Goal: Task Accomplishment & Management: Complete application form

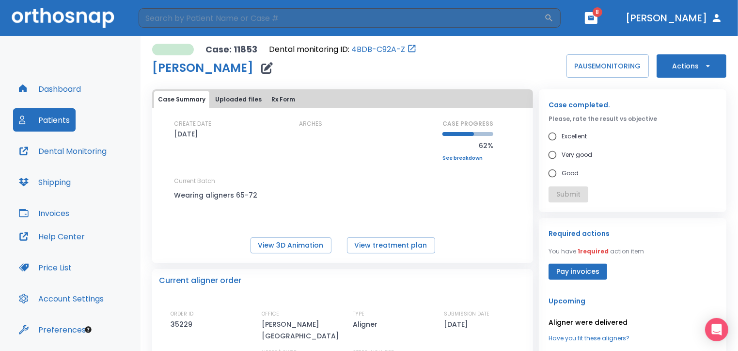
scroll to position [51, 0]
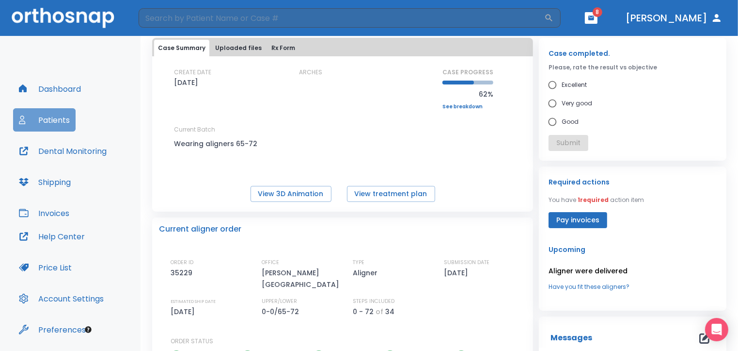
click at [44, 118] on button "Patients" at bounding box center [44, 119] width 63 height 23
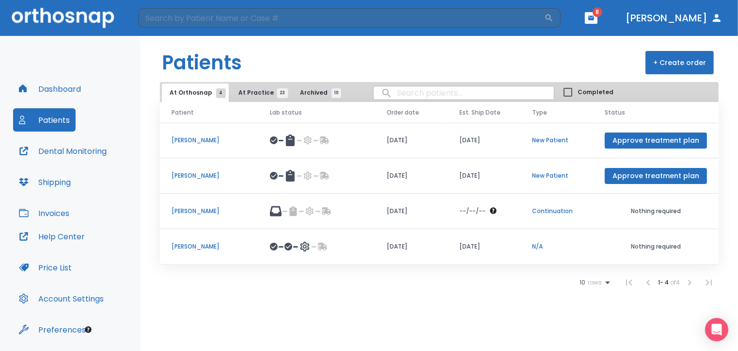
click at [398, 95] on input "search" at bounding box center [464, 92] width 180 height 19
type input "[PERSON_NAME]"
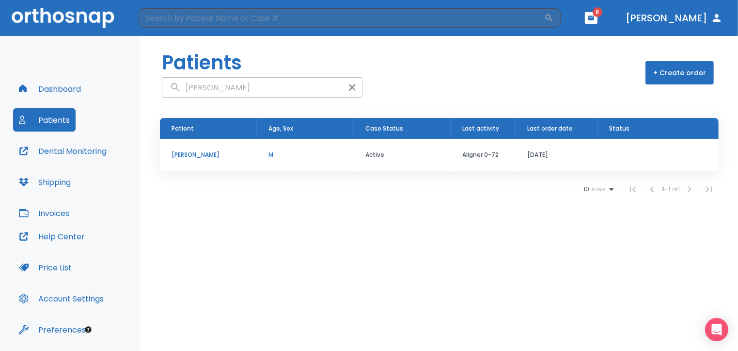
click at [178, 154] on p "[PERSON_NAME]" at bounding box center [209, 154] width 74 height 9
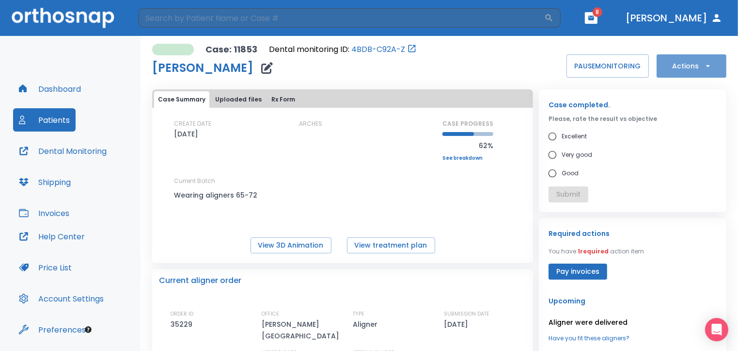
click at [706, 65] on icon "button" at bounding box center [708, 66] width 4 height 2
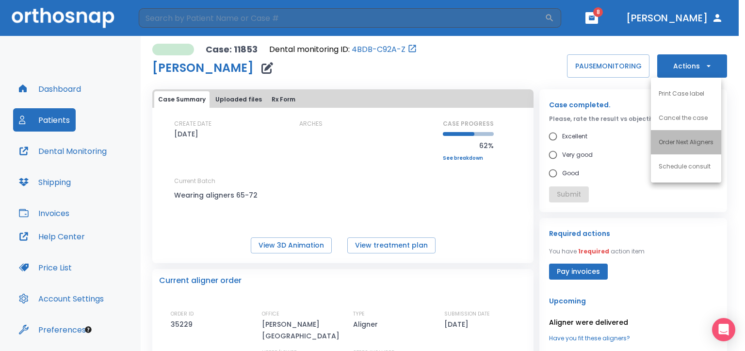
click at [697, 144] on p "Order Next Aligners" at bounding box center [685, 142] width 55 height 9
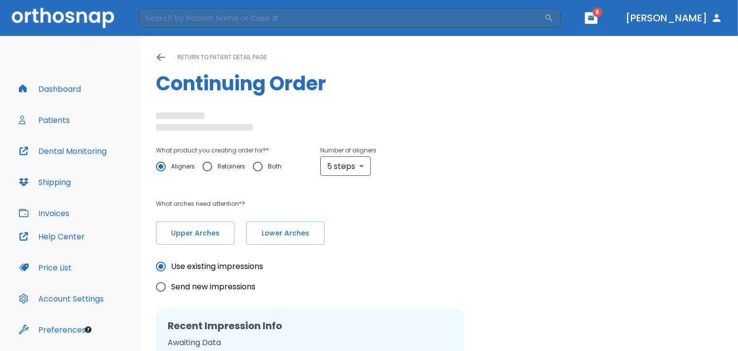
radio input "false"
radio input "true"
type textarea "All our retainers are without attachments."
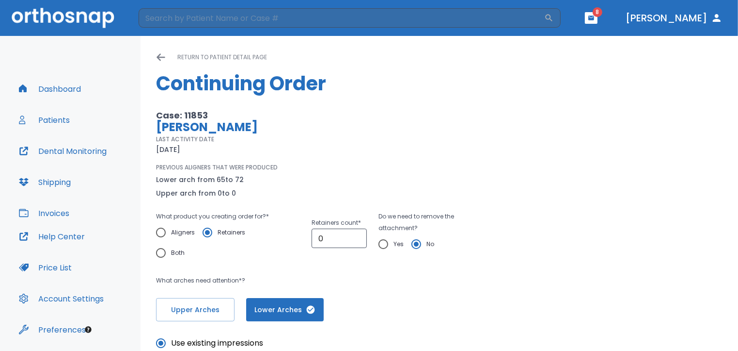
click at [160, 232] on input "Aligners" at bounding box center [161, 232] width 20 height 20
radio input "true"
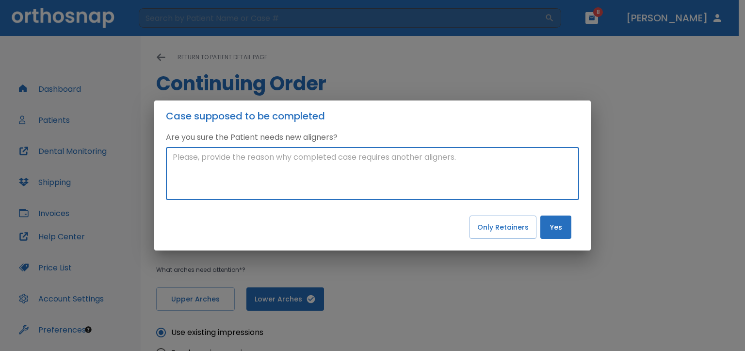
click at [215, 158] on textarea at bounding box center [373, 173] width 400 height 45
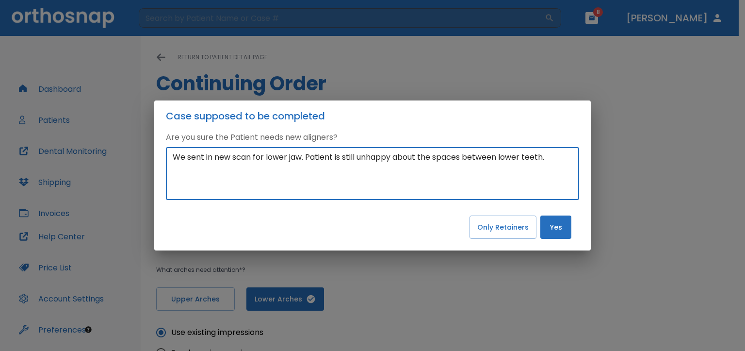
type textarea "We sent in new scan for lower jaw. Patient is still unhappy about the spaces be…"
click at [564, 231] on button "Yes" at bounding box center [555, 226] width 31 height 23
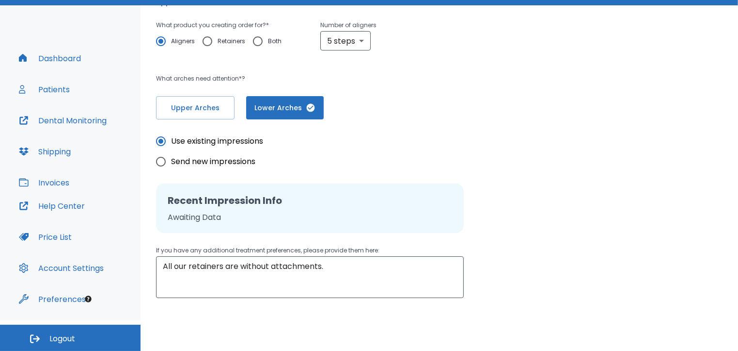
scroll to position [164, 0]
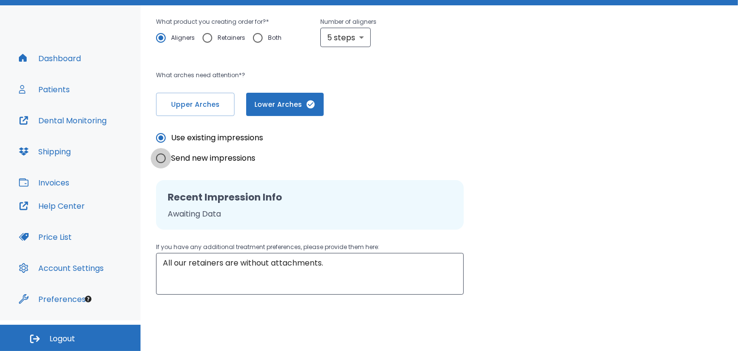
click at [159, 158] on input "Send new impressions" at bounding box center [161, 158] width 20 height 20
radio input "true"
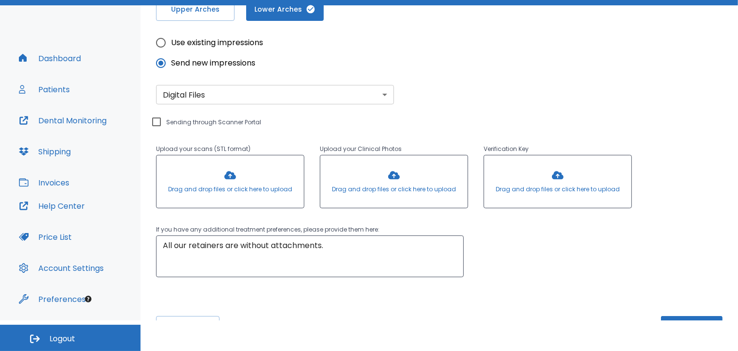
scroll to position [272, 0]
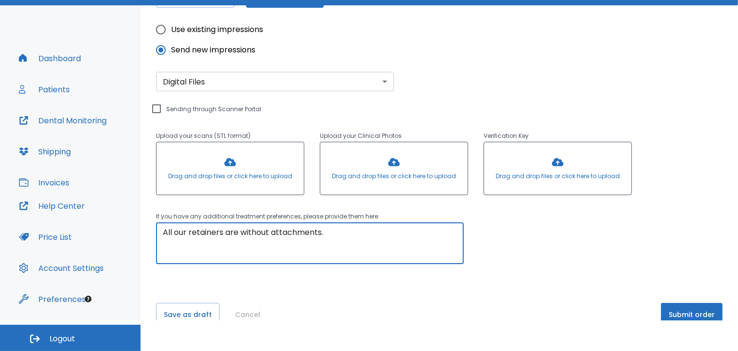
click at [334, 234] on textarea "All our retainers are without attachments." at bounding box center [310, 242] width 294 height 33
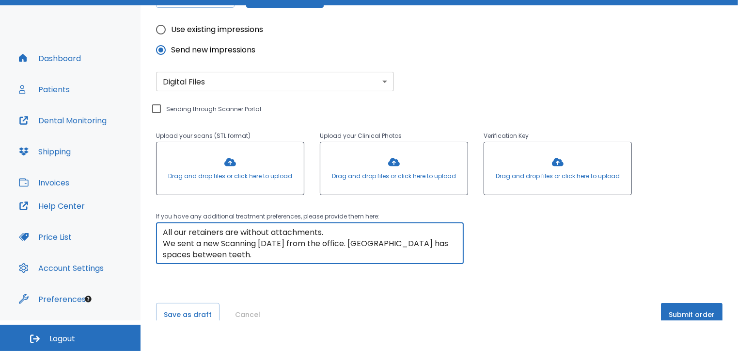
type textarea "All our retainers are without attachments. We sent a new Scanning [DATE] from t…"
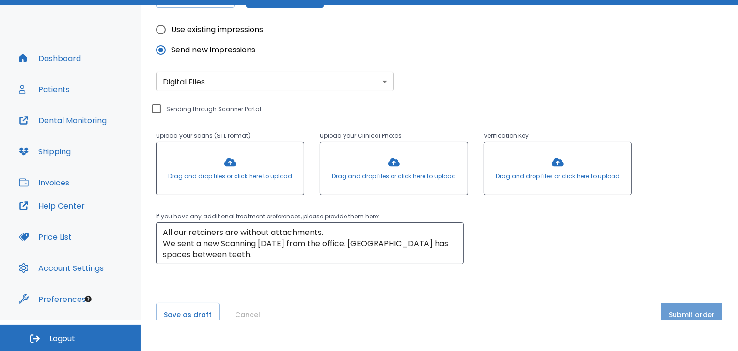
click at [699, 313] on button "Submit order" at bounding box center [692, 314] width 62 height 23
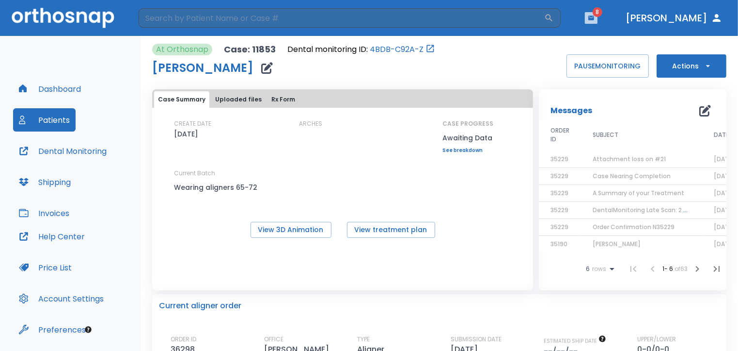
click at [595, 15] on icon "button" at bounding box center [591, 18] width 7 height 7
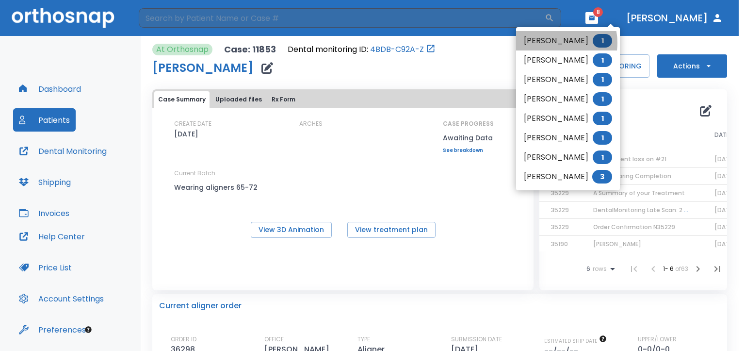
click at [557, 43] on li "[PERSON_NAME] 1" at bounding box center [568, 40] width 104 height 19
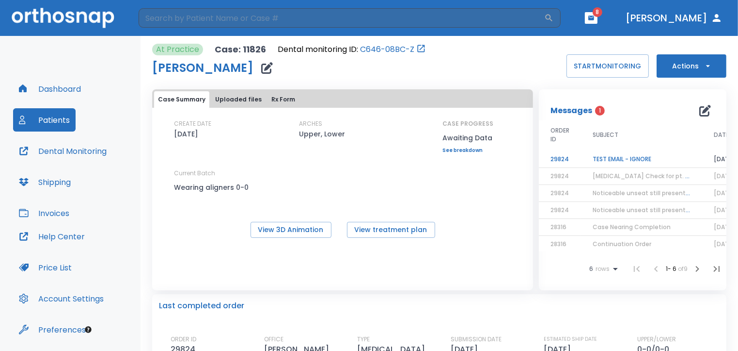
click at [624, 159] on td "TEST EMAIL - IGNORE" at bounding box center [641, 159] width 121 height 17
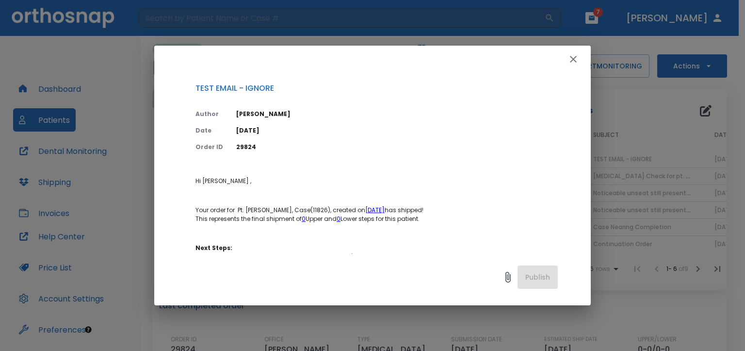
click at [571, 57] on icon "button" at bounding box center [573, 59] width 7 height 7
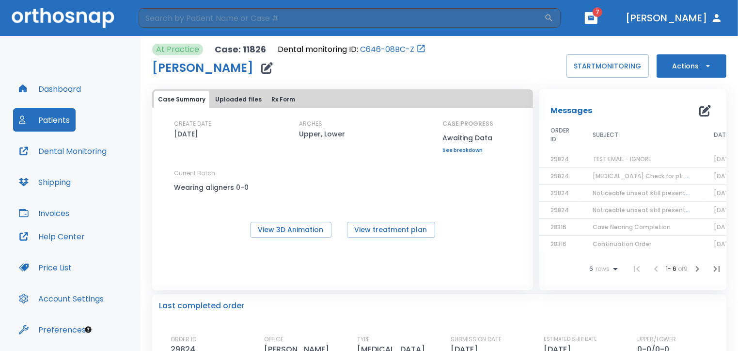
click at [594, 18] on icon "button" at bounding box center [592, 18] width 6 height 4
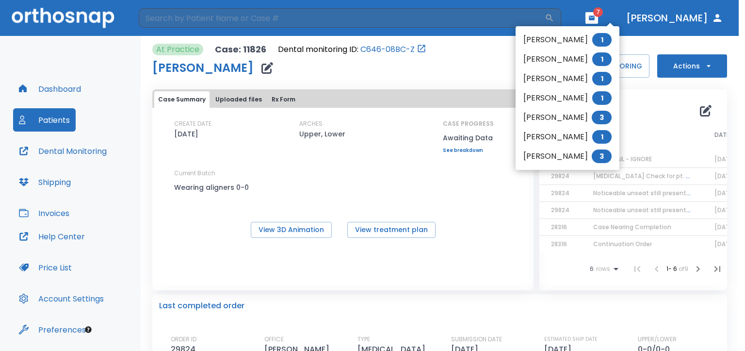
click at [556, 59] on li "[PERSON_NAME] 1" at bounding box center [567, 58] width 104 height 19
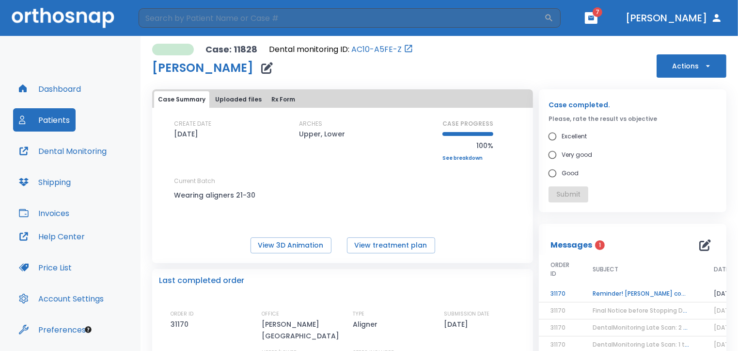
click at [607, 292] on td "Reminder! [PERSON_NAME] completed, please assess final result!" at bounding box center [641, 293] width 121 height 17
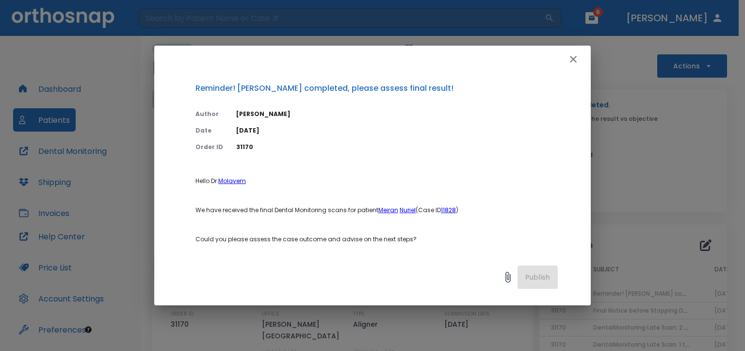
click at [254, 274] on div at bounding box center [356, 276] width 322 height 19
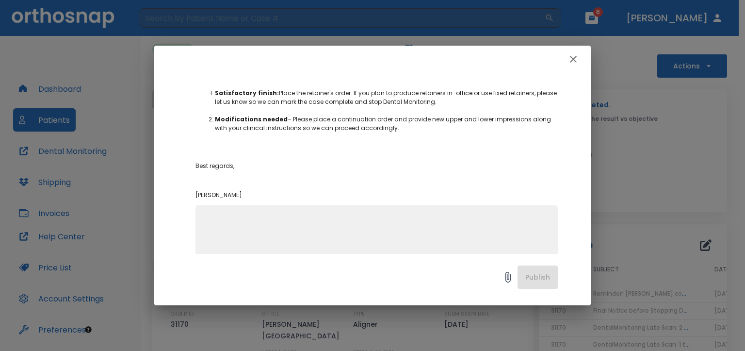
scroll to position [188, 0]
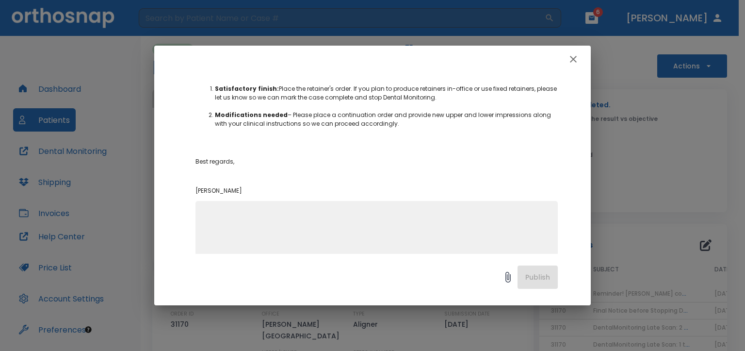
click at [576, 55] on icon "button" at bounding box center [573, 59] width 12 height 12
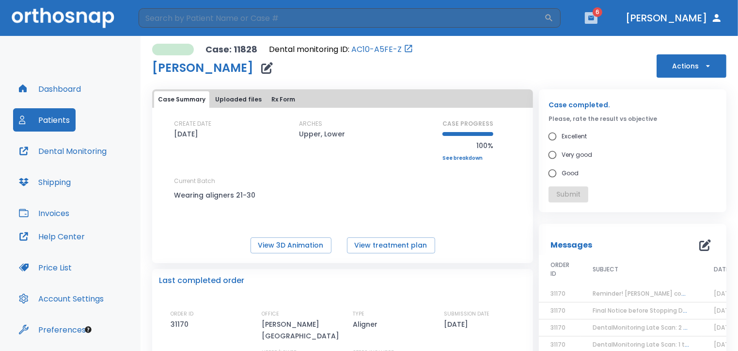
click at [594, 16] on icon "button" at bounding box center [592, 18] width 6 height 4
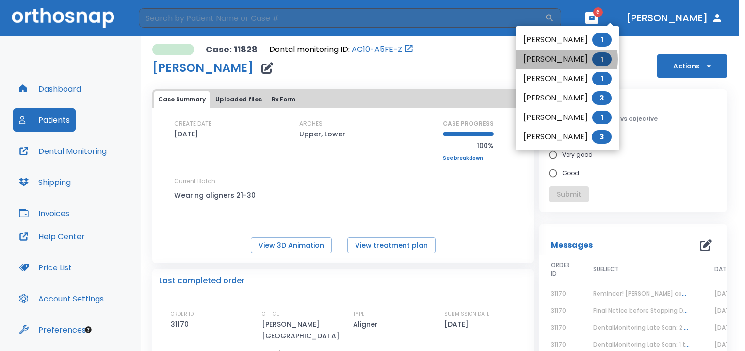
click at [566, 59] on li "[PERSON_NAME] 1" at bounding box center [567, 58] width 104 height 19
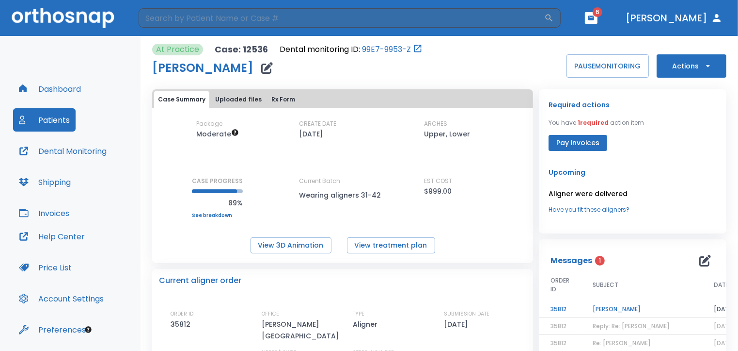
click at [605, 309] on td "[PERSON_NAME]" at bounding box center [641, 309] width 121 height 17
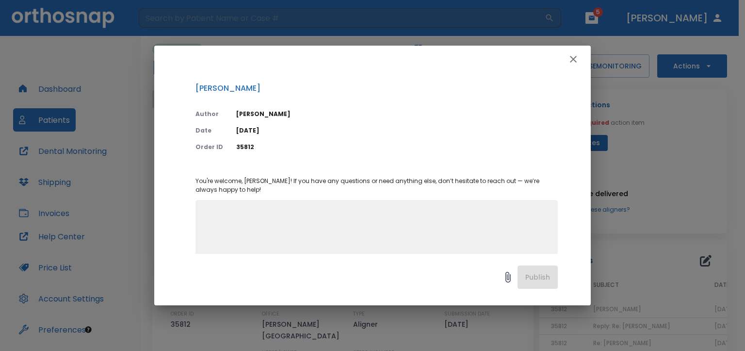
click at [570, 60] on icon "button" at bounding box center [573, 59] width 12 height 12
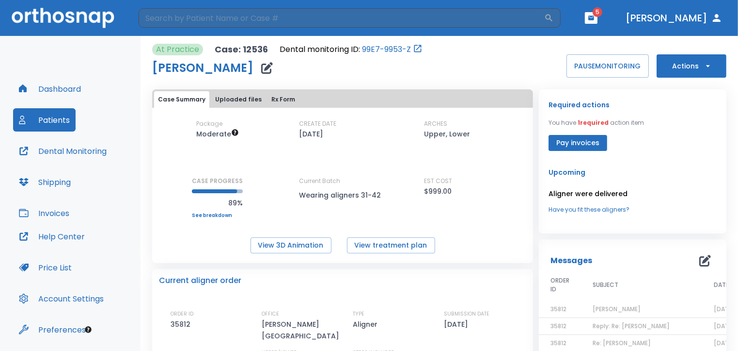
click at [598, 14] on button "button" at bounding box center [591, 18] width 13 height 12
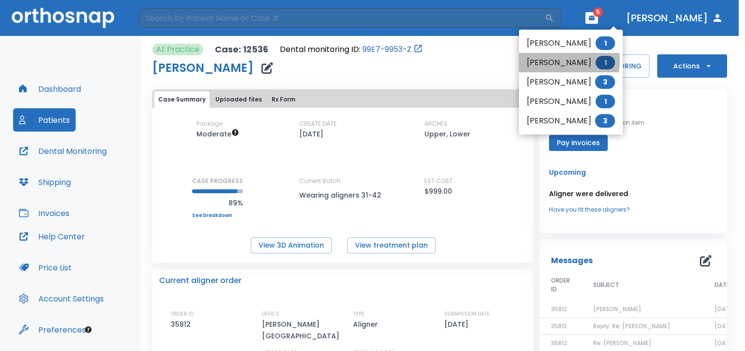
click at [559, 61] on li "[PERSON_NAME] 1" at bounding box center [571, 62] width 104 height 19
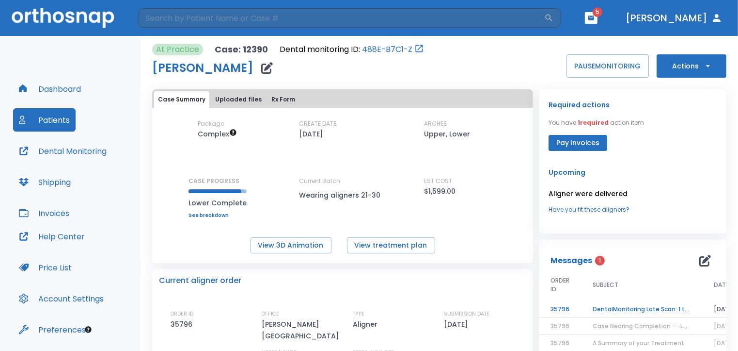
click at [620, 308] on td "DentalMonitoring Late Scan: 1 to 2 Weeks Notification" at bounding box center [641, 309] width 121 height 17
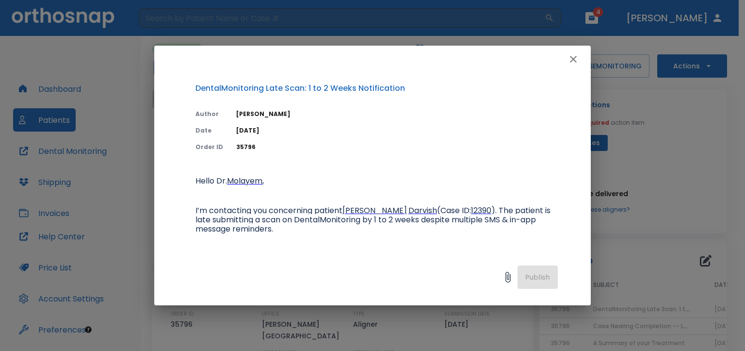
click at [576, 57] on icon "button" at bounding box center [573, 59] width 7 height 7
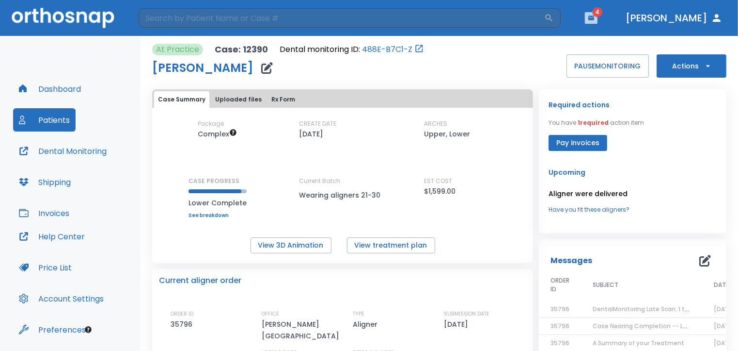
click at [594, 16] on icon "button" at bounding box center [592, 18] width 6 height 4
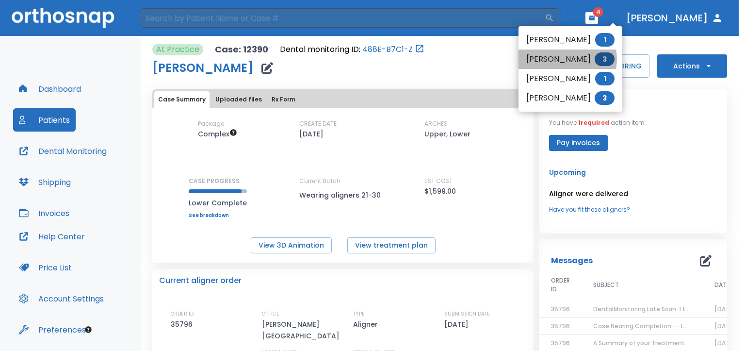
click at [567, 59] on li "[PERSON_NAME] 3" at bounding box center [570, 58] width 104 height 19
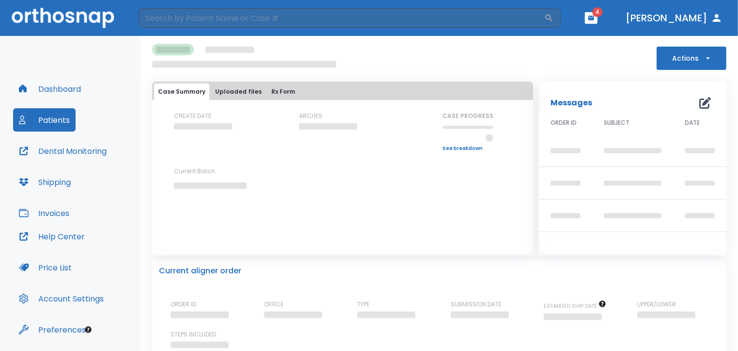
click at [594, 17] on icon "button" at bounding box center [592, 18] width 6 height 4
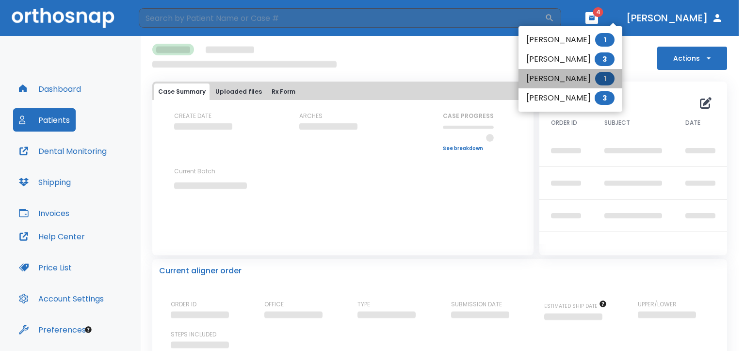
click at [573, 79] on li "[PERSON_NAME] 1" at bounding box center [570, 78] width 104 height 19
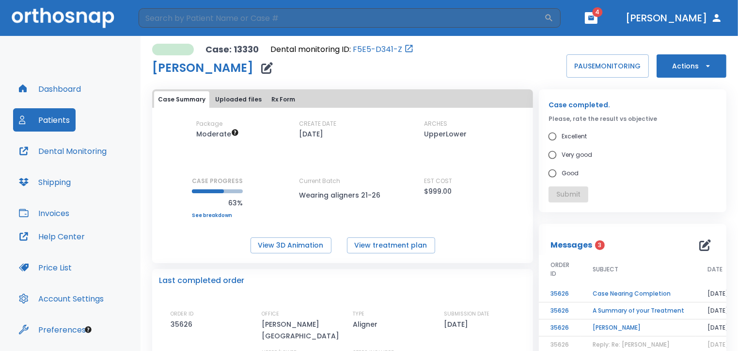
click at [615, 325] on td "[PERSON_NAME]" at bounding box center [638, 327] width 115 height 17
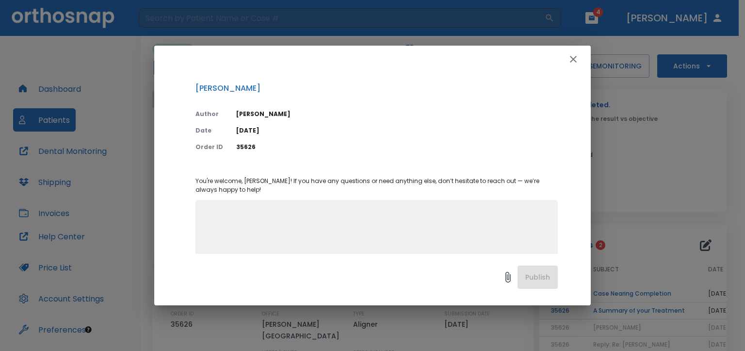
click at [575, 59] on icon "button" at bounding box center [573, 59] width 12 height 12
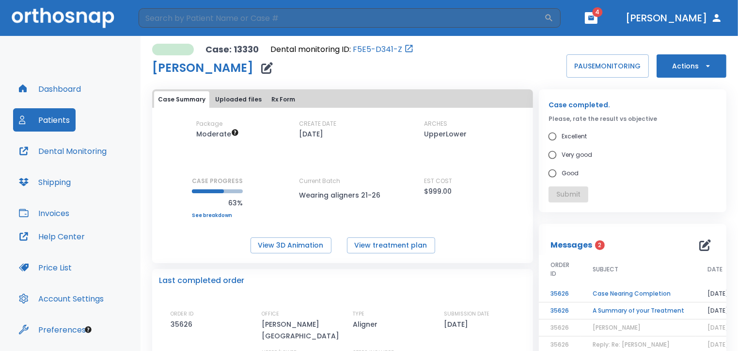
click at [605, 309] on td "A Summary of your Treatment" at bounding box center [638, 310] width 115 height 17
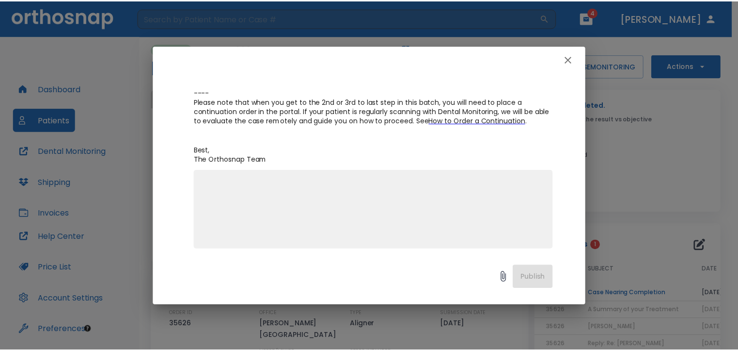
scroll to position [220, 0]
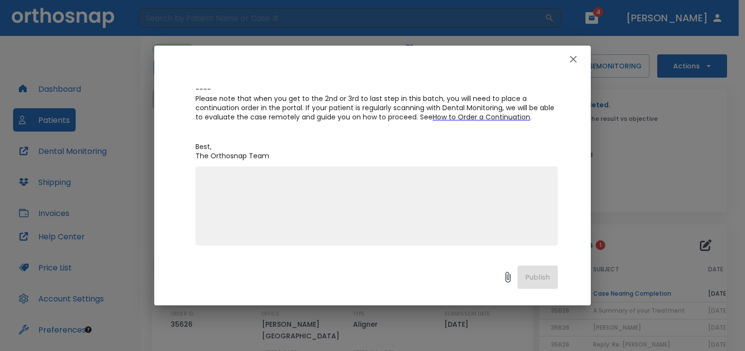
click at [574, 61] on icon "button" at bounding box center [573, 59] width 7 height 7
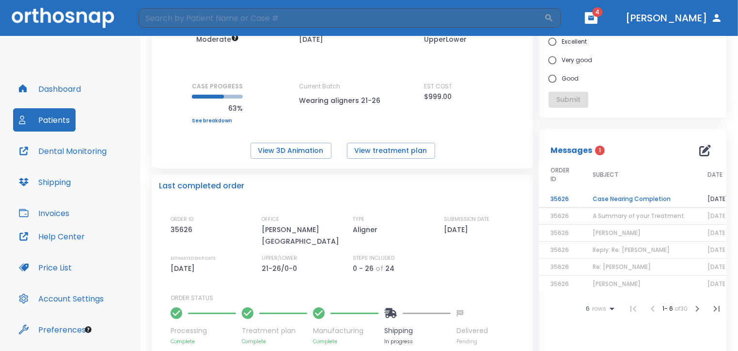
scroll to position [97, 0]
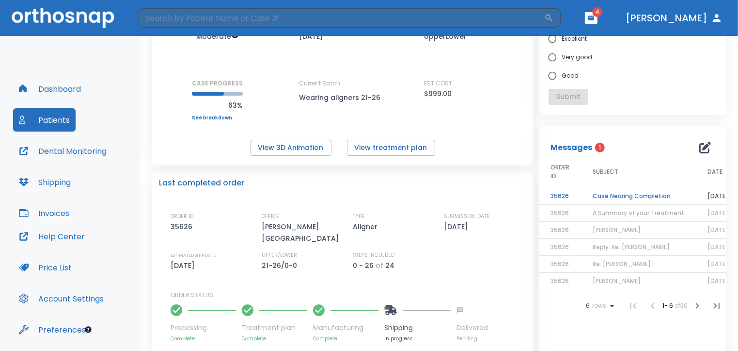
click at [632, 194] on td "Case Nearing Completion" at bounding box center [638, 196] width 115 height 17
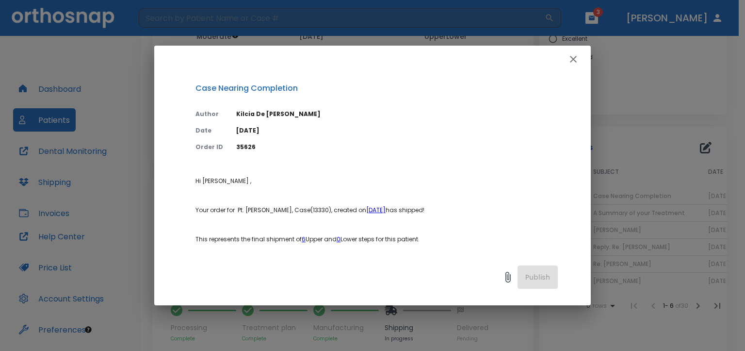
click at [574, 61] on icon "button" at bounding box center [573, 59] width 12 height 12
